Goal: Task Accomplishment & Management: Use online tool/utility

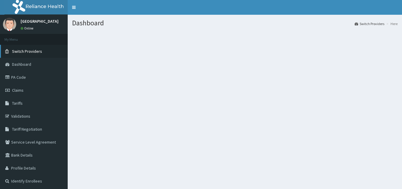
click at [51, 54] on link "Switch Providers" at bounding box center [34, 51] width 68 height 13
click at [53, 49] on link "Switch Providers" at bounding box center [34, 51] width 68 height 13
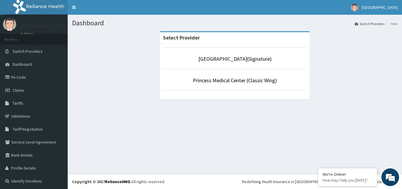
click at [244, 76] on li "Princess Medical Center (Classic Wing)" at bounding box center [235, 80] width 144 height 22
click at [244, 76] on p "Princess Medical Center (Classic Wing)" at bounding box center [235, 80] width 144 height 8
click at [244, 81] on link "Princess Medical Center (Classic Wing)" at bounding box center [235, 80] width 84 height 7
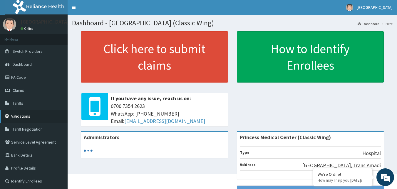
click at [29, 116] on link "Validations" at bounding box center [34, 115] width 68 height 13
